Goal: Check status: Check status

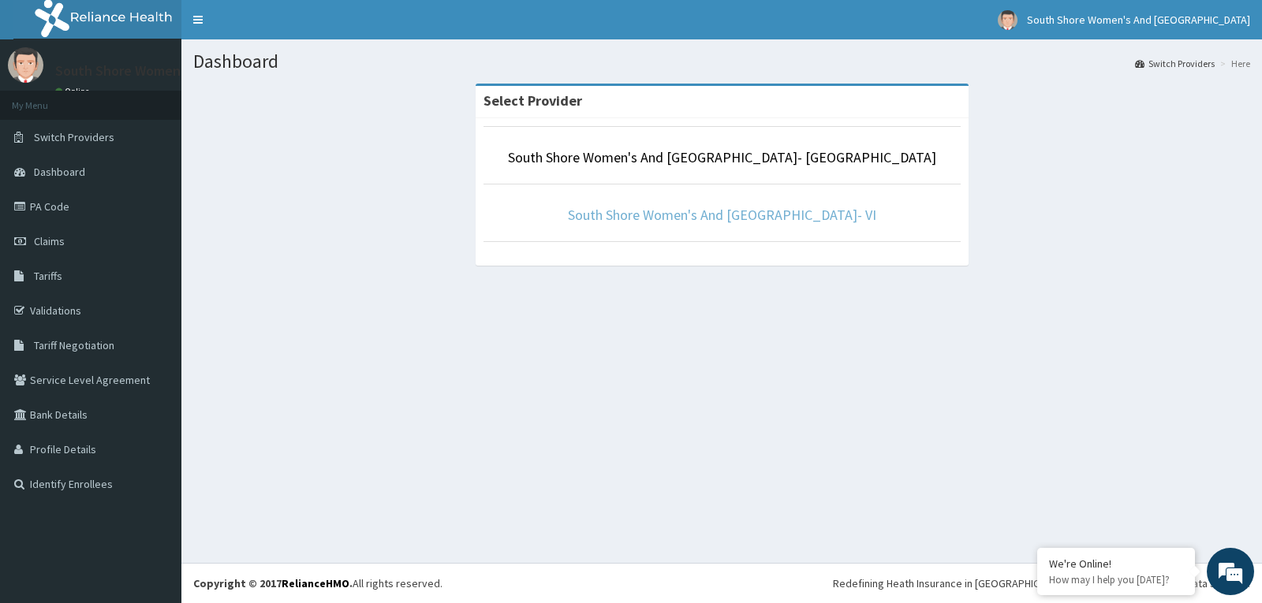
click at [755, 216] on link "South Shore Women's And [GEOGRAPHIC_DATA]- VI" at bounding box center [722, 215] width 308 height 18
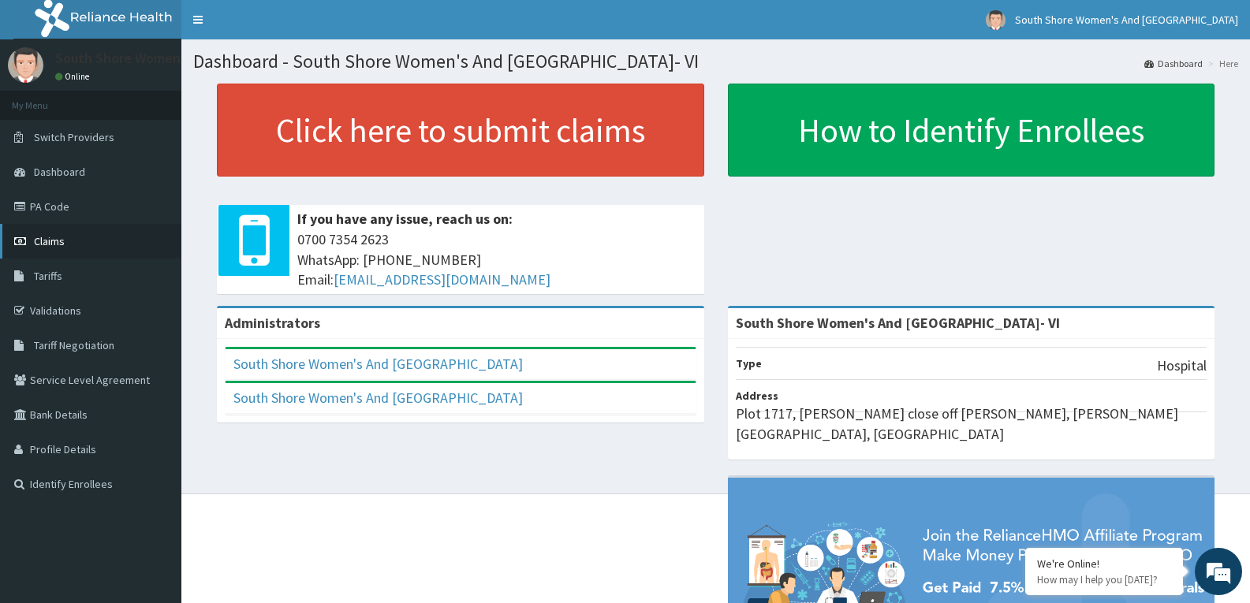
click at [47, 248] on link "Claims" at bounding box center [90, 241] width 181 height 35
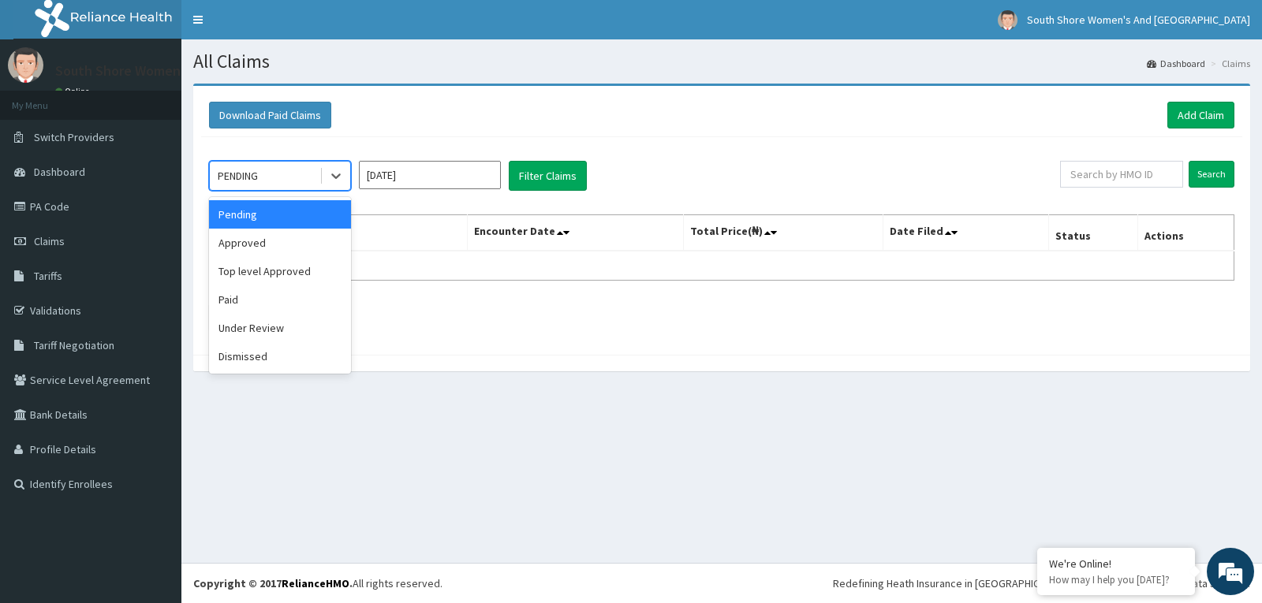
click at [307, 178] on div "PENDING" at bounding box center [265, 175] width 110 height 25
click at [254, 245] on div "Approved" at bounding box center [280, 243] width 142 height 28
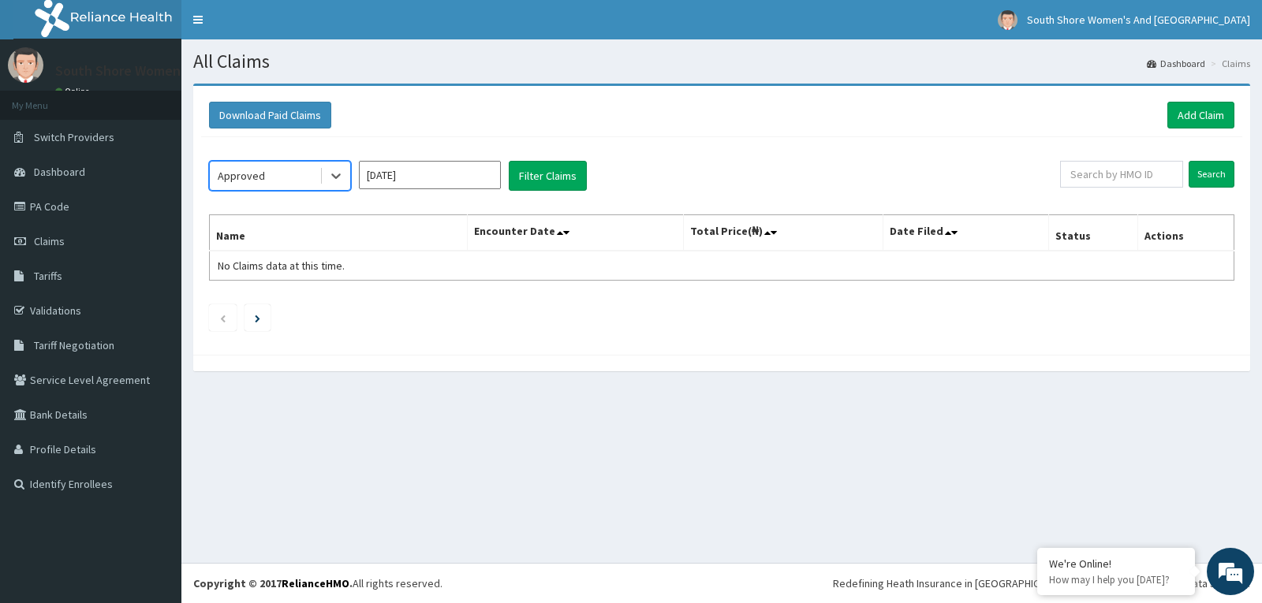
click at [278, 177] on div "Approved" at bounding box center [265, 175] width 110 height 25
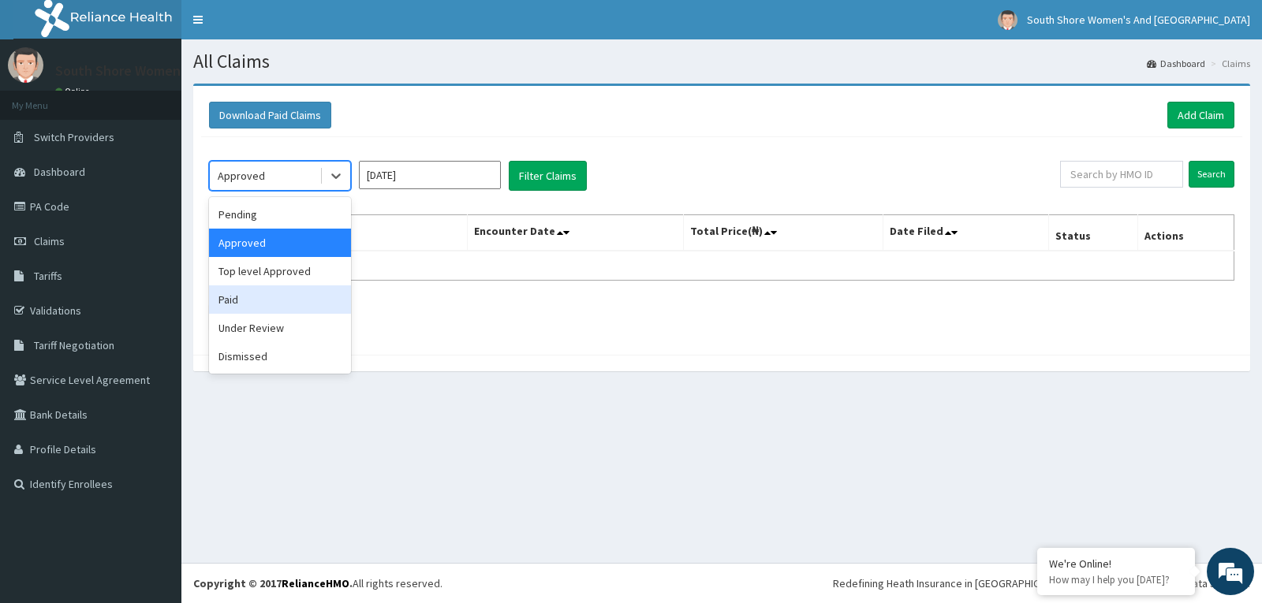
click at [239, 299] on div "Paid" at bounding box center [280, 299] width 142 height 28
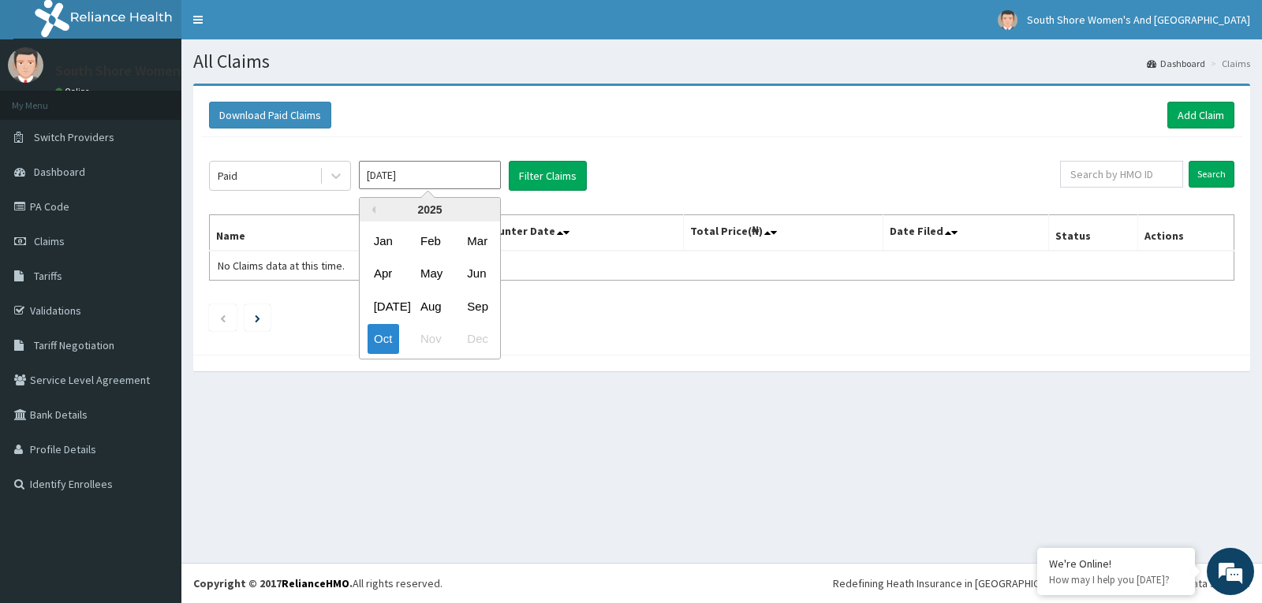
click at [456, 175] on input "Oct 2025" at bounding box center [430, 175] width 142 height 28
click at [377, 207] on div "2025" at bounding box center [430, 210] width 140 height 24
click at [434, 211] on div "2025" at bounding box center [430, 210] width 140 height 24
click at [445, 211] on div "2025" at bounding box center [430, 210] width 140 height 24
click at [443, 211] on div "2025" at bounding box center [430, 210] width 140 height 24
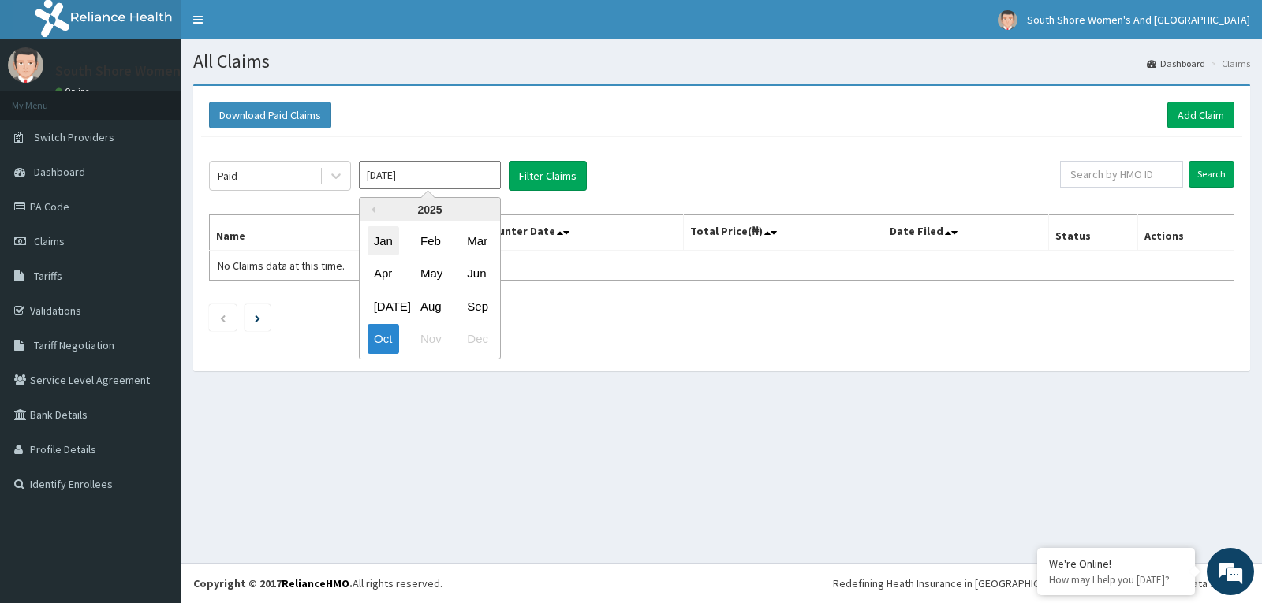
click at [382, 244] on div "Jan" at bounding box center [383, 240] width 32 height 29
click at [410, 179] on input "Jan 2025" at bounding box center [430, 175] width 142 height 28
click at [373, 207] on button "Previous Year" at bounding box center [371, 210] width 8 height 8
click at [480, 305] on div "Sep" at bounding box center [476, 306] width 32 height 29
type input "Sep 2024"
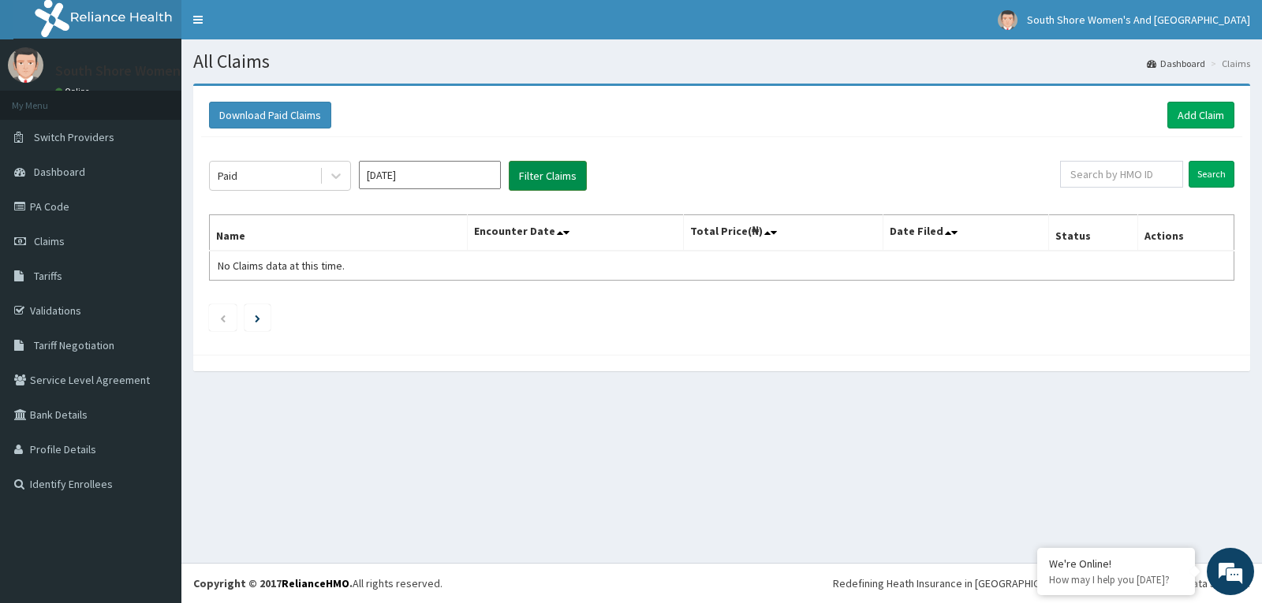
click at [546, 166] on button "Filter Claims" at bounding box center [548, 176] width 78 height 30
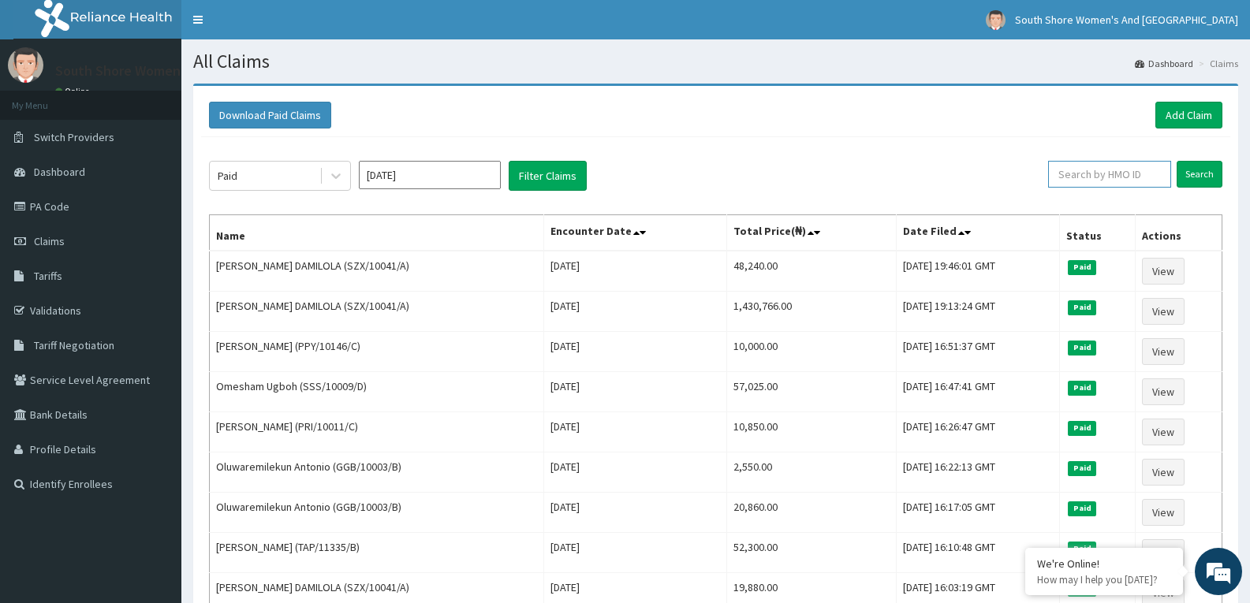
click at [1110, 177] on input "text" at bounding box center [1109, 174] width 123 height 27
paste input "PENIEL PELA"
type input "PENIEL PELA"
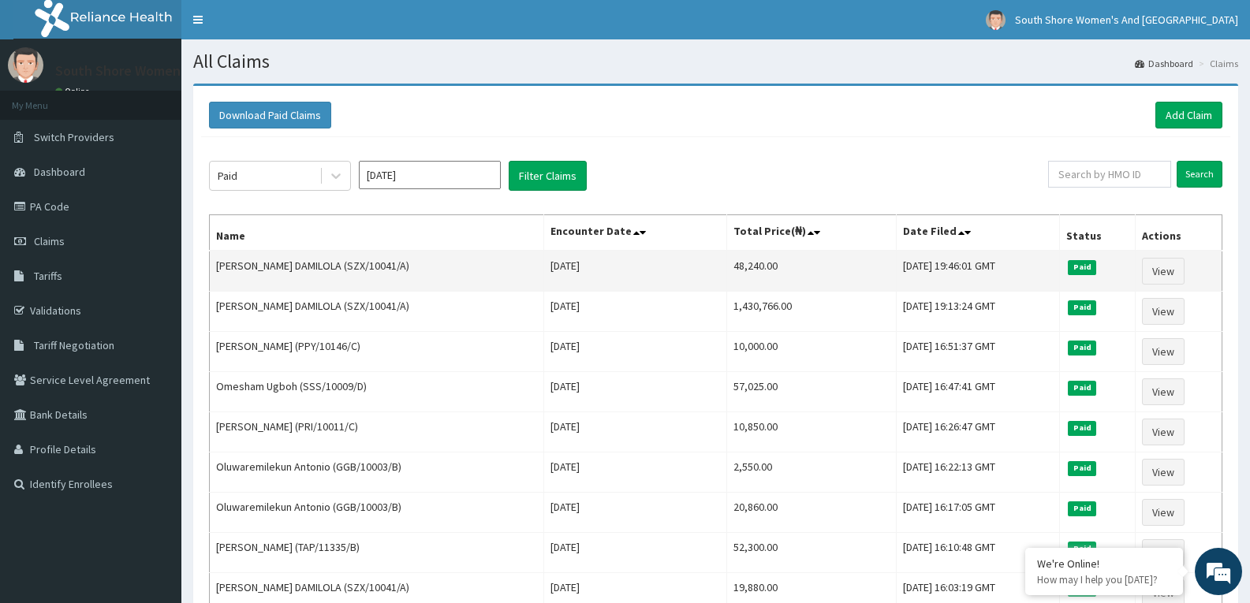
drag, startPoint x: 359, startPoint y: 267, endPoint x: 419, endPoint y: 265, distance: 59.9
click at [419, 265] on td "AJIBOLA TOLULOPE DAMILOLA (SZX/10041/A)" at bounding box center [377, 271] width 334 height 41
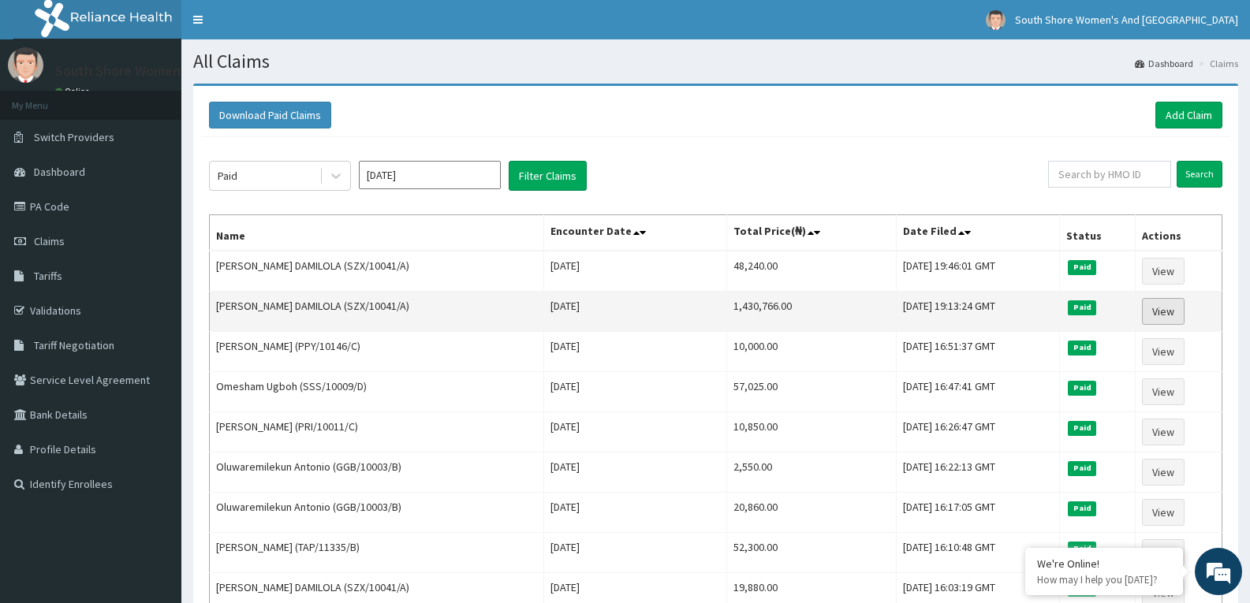
click at [1180, 312] on link "View" at bounding box center [1163, 311] width 43 height 27
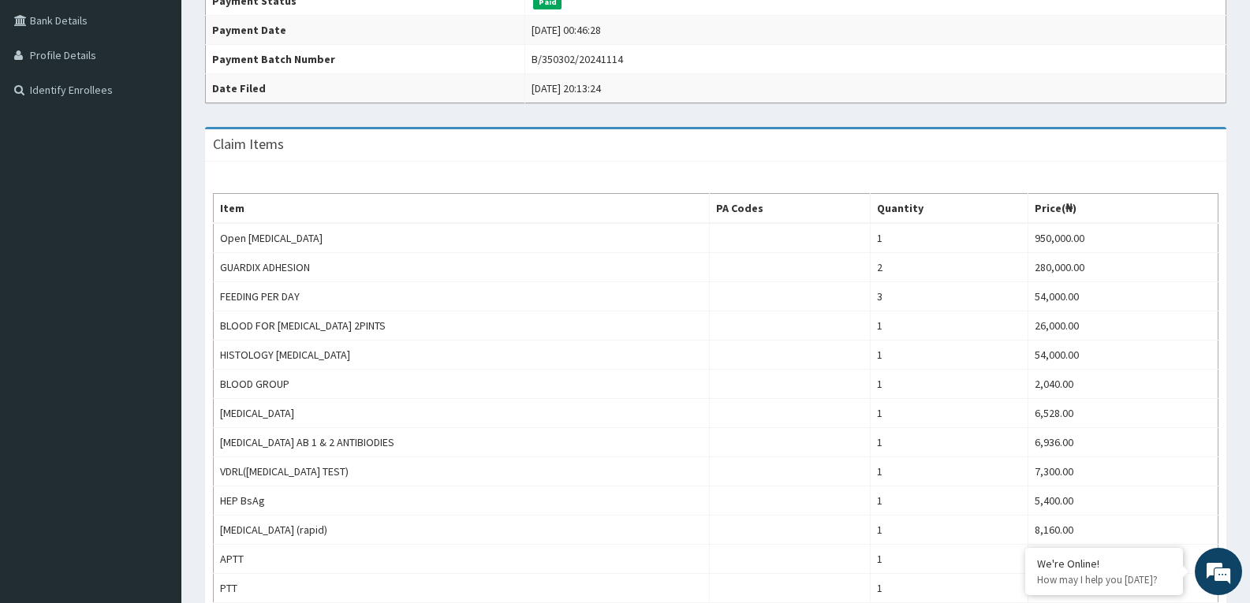
scroll to position [855, 0]
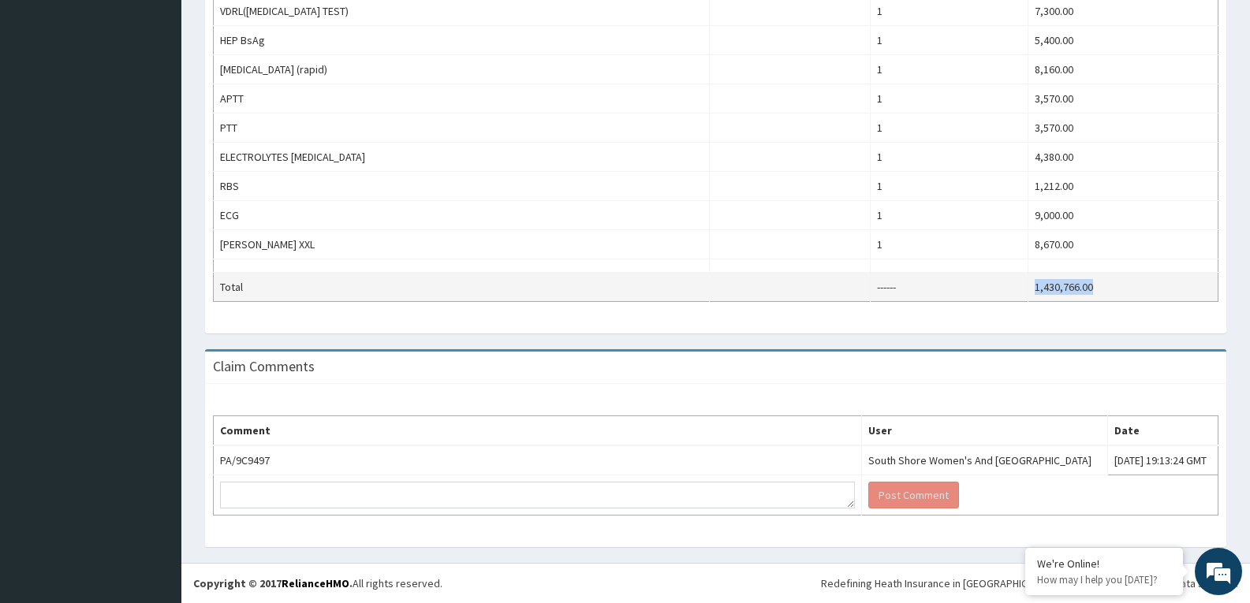
drag, startPoint x: 1031, startPoint y: 284, endPoint x: 1101, endPoint y: 285, distance: 70.2
click at [1101, 285] on td "1,430,766.00" at bounding box center [1123, 287] width 190 height 29
copy td "1,430,766.00"
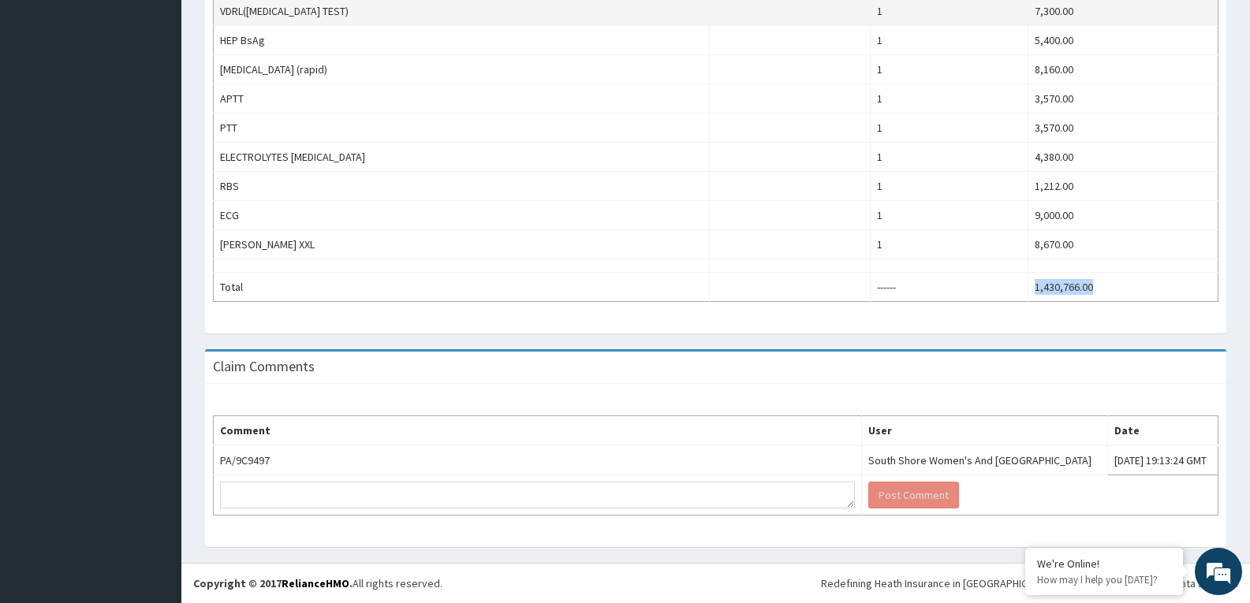
scroll to position [0, 0]
